Goal: Information Seeking & Learning: Find specific fact

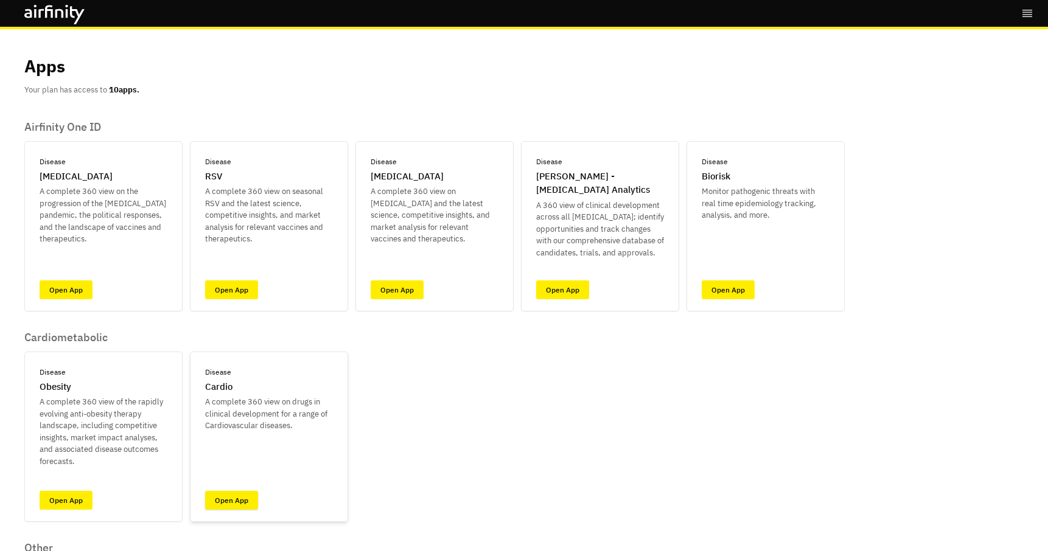
click at [231, 502] on link "Open App" at bounding box center [231, 500] width 53 height 19
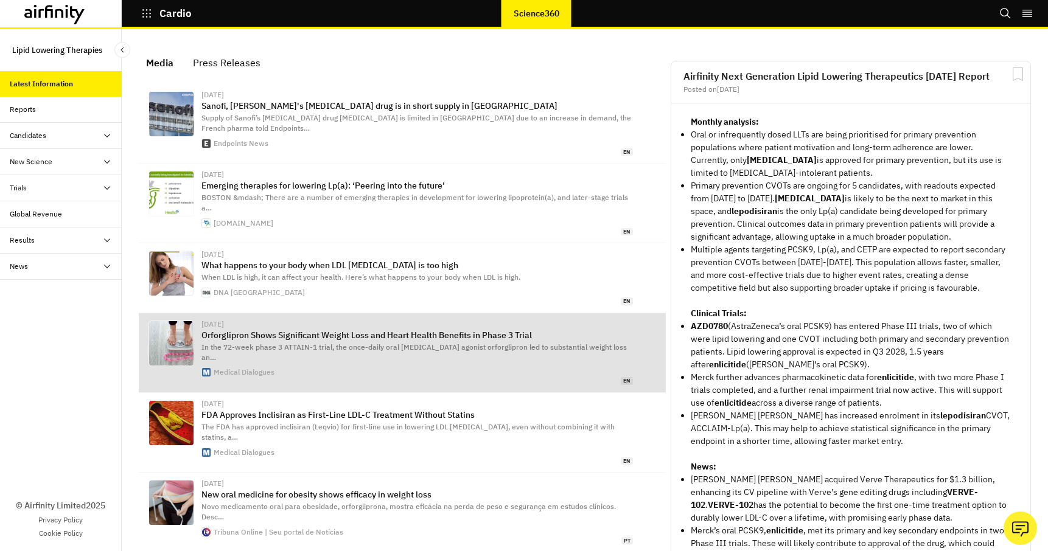
scroll to position [775, 365]
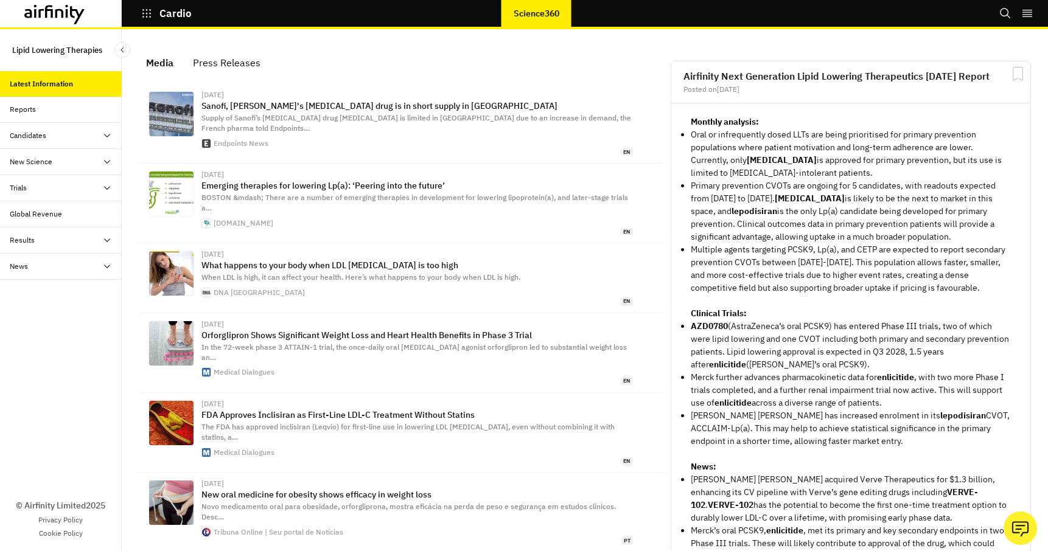
click at [85, 136] on div "Candidates" at bounding box center [66, 135] width 112 height 11
click at [38, 164] on div "Table" at bounding box center [70, 161] width 102 height 11
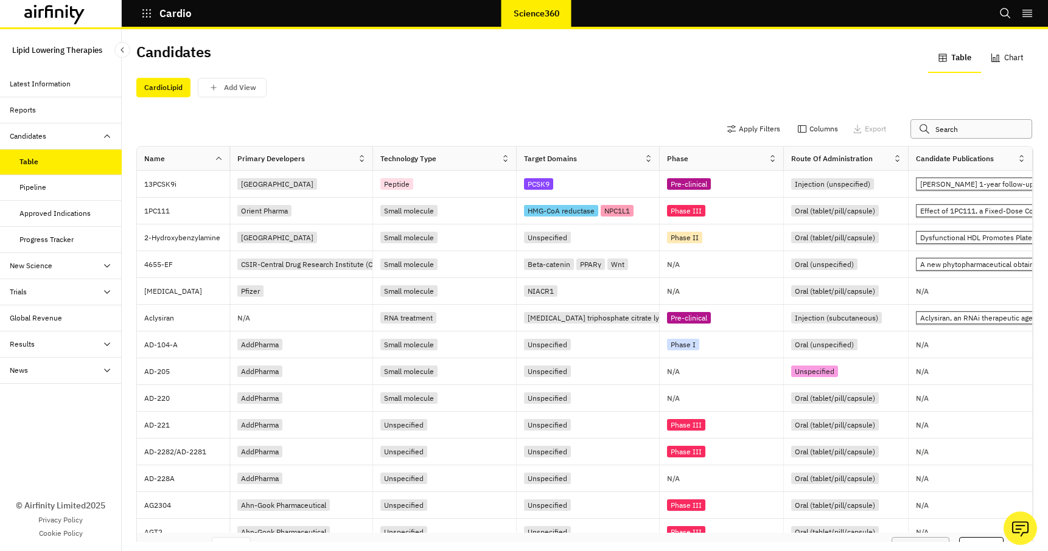
click at [952, 125] on input "text" at bounding box center [971, 128] width 122 height 19
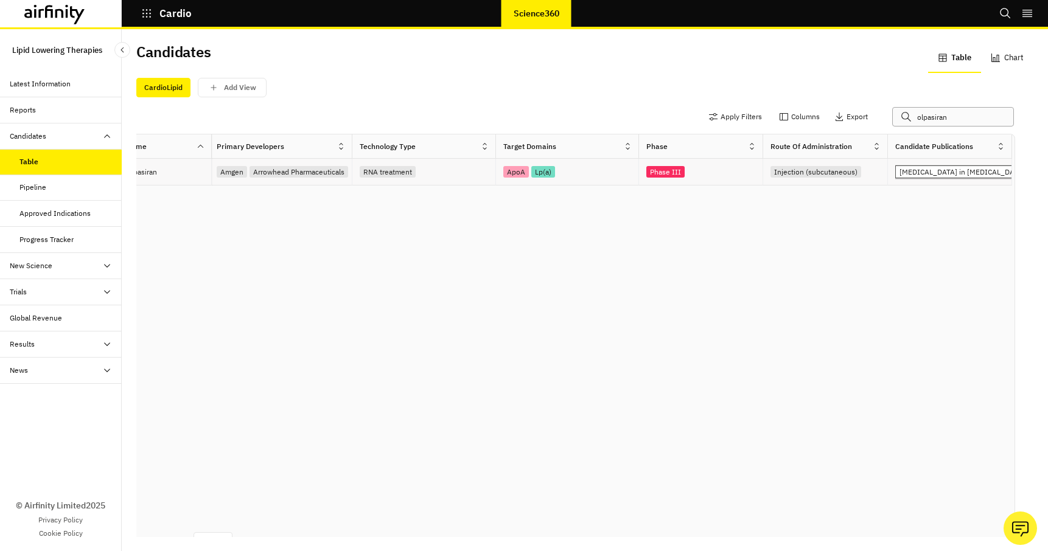
scroll to position [0, 18]
type input "olpasiran"
click at [19, 297] on div "Trials" at bounding box center [18, 292] width 17 height 11
click at [36, 317] on div "All Data" at bounding box center [31, 318] width 25 height 11
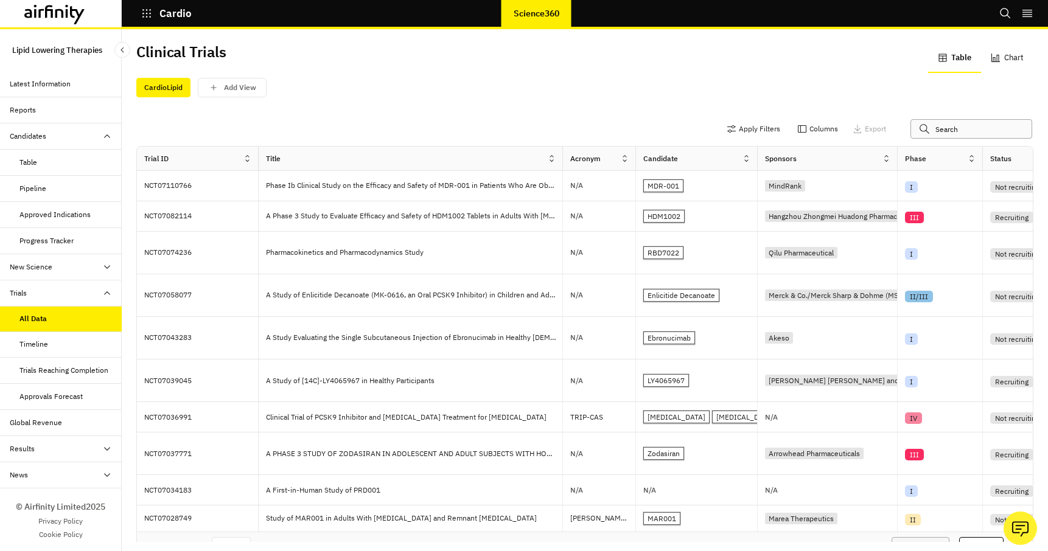
click at [949, 127] on input "text" at bounding box center [971, 128] width 122 height 19
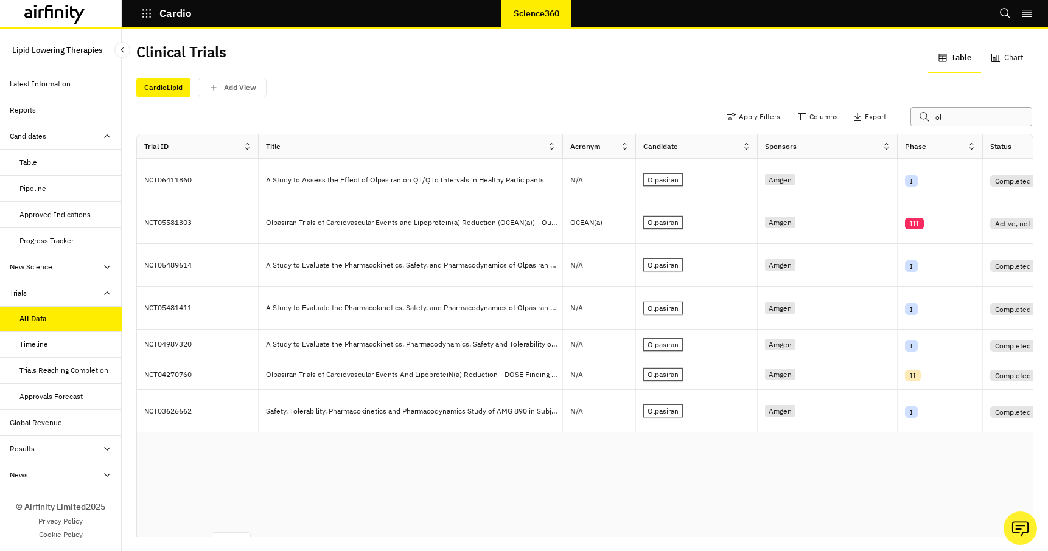
type input "o"
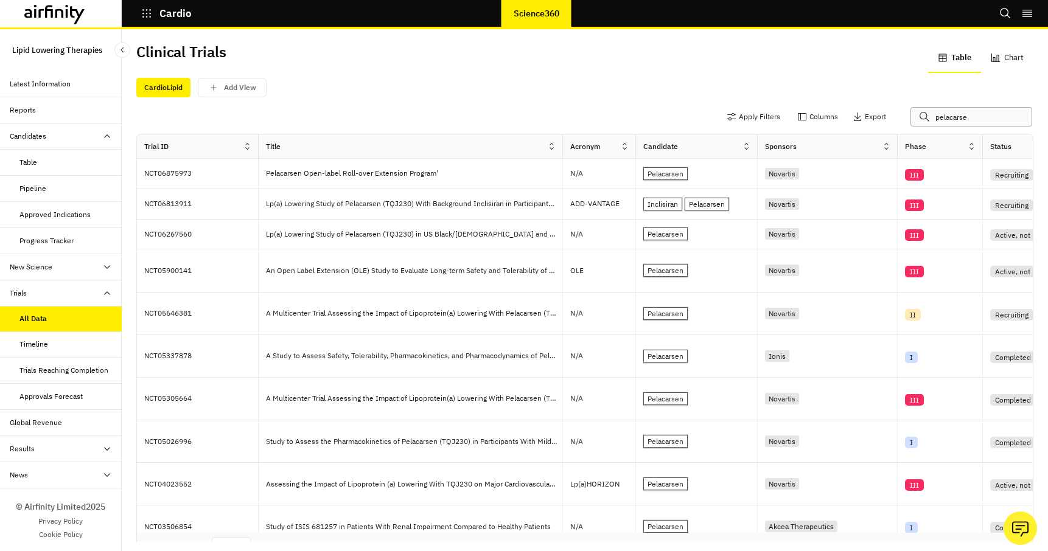
type input "pelacarsen"
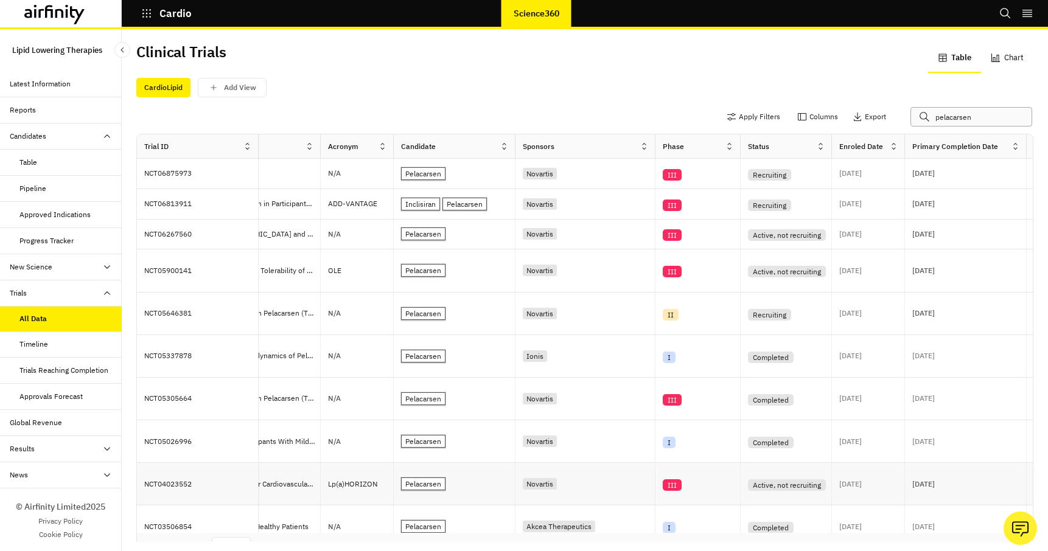
scroll to position [1, 217]
